Goal: Check status: Check status

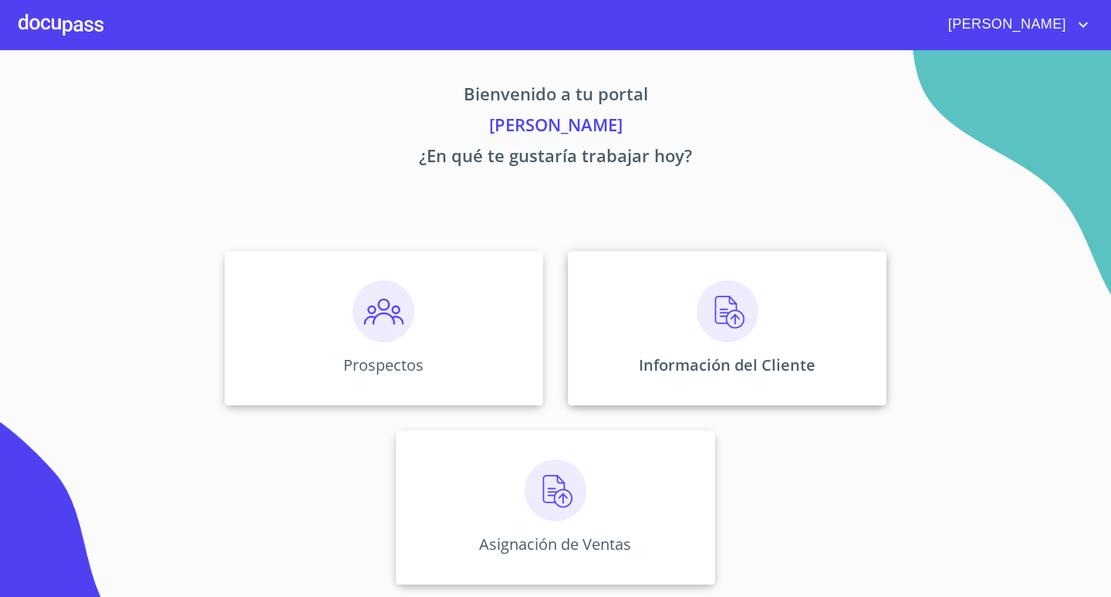
click at [729, 315] on img at bounding box center [728, 311] width 62 height 62
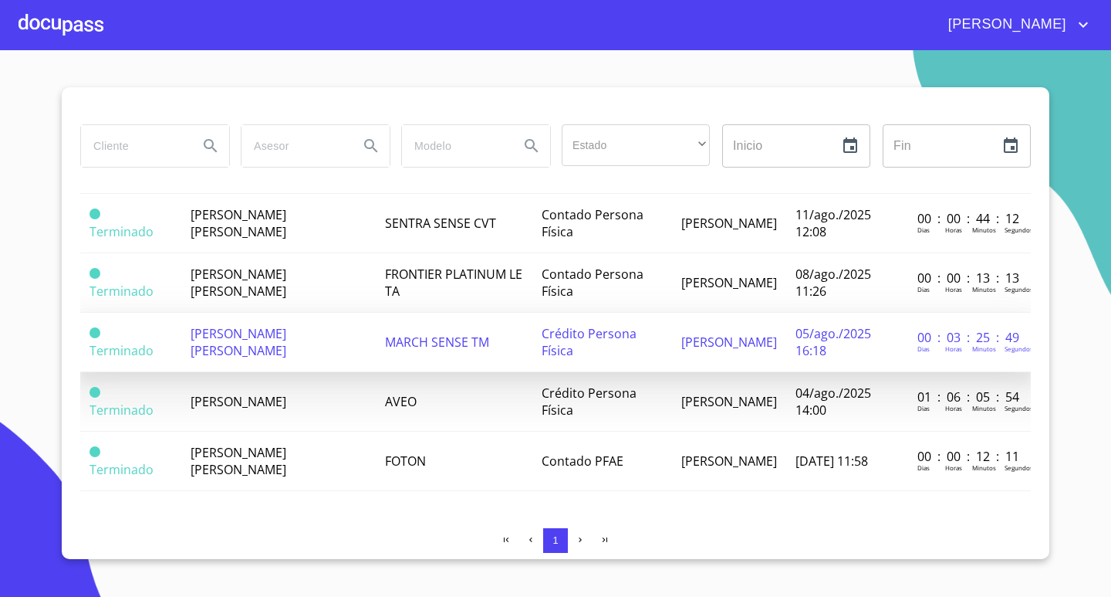
scroll to position [111, 0]
click at [273, 338] on span "[PERSON_NAME] [PERSON_NAME]" at bounding box center [239, 342] width 96 height 34
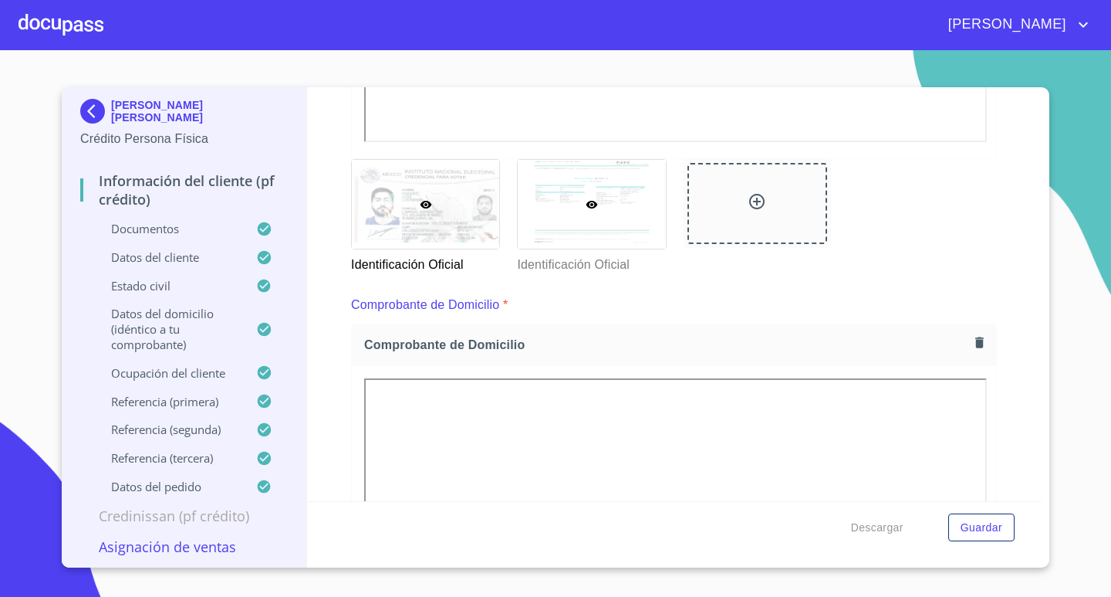
click at [614, 185] on div at bounding box center [591, 204] width 147 height 89
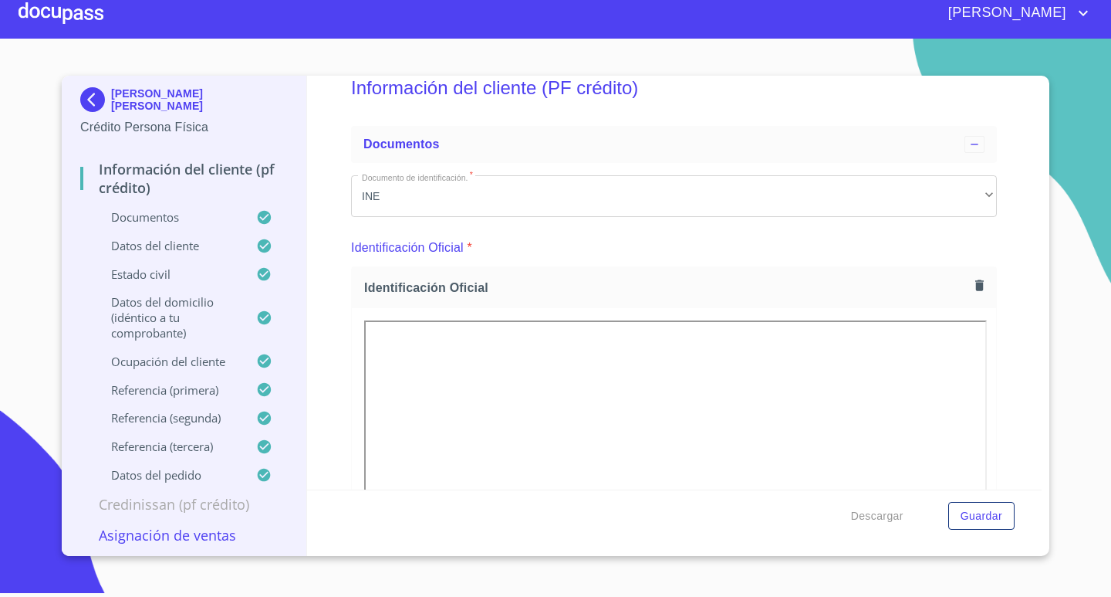
scroll to position [30, 0]
